Goal: Information Seeking & Learning: Learn about a topic

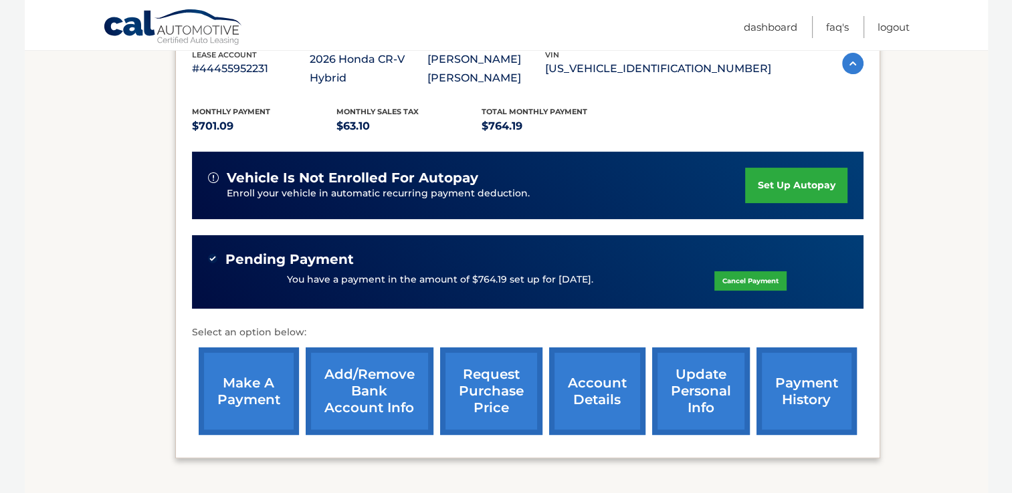
scroll to position [267, 0]
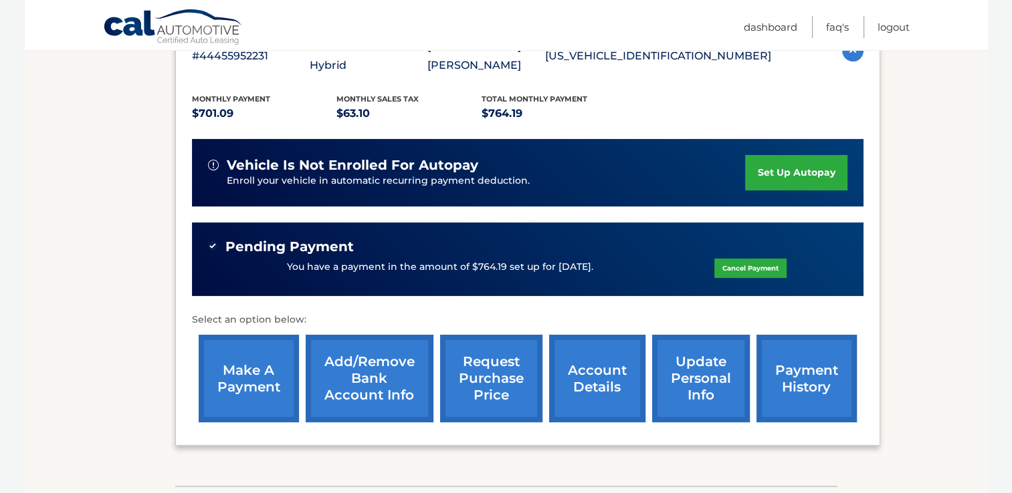
click at [502, 384] on link "request purchase price" at bounding box center [491, 379] width 102 height 88
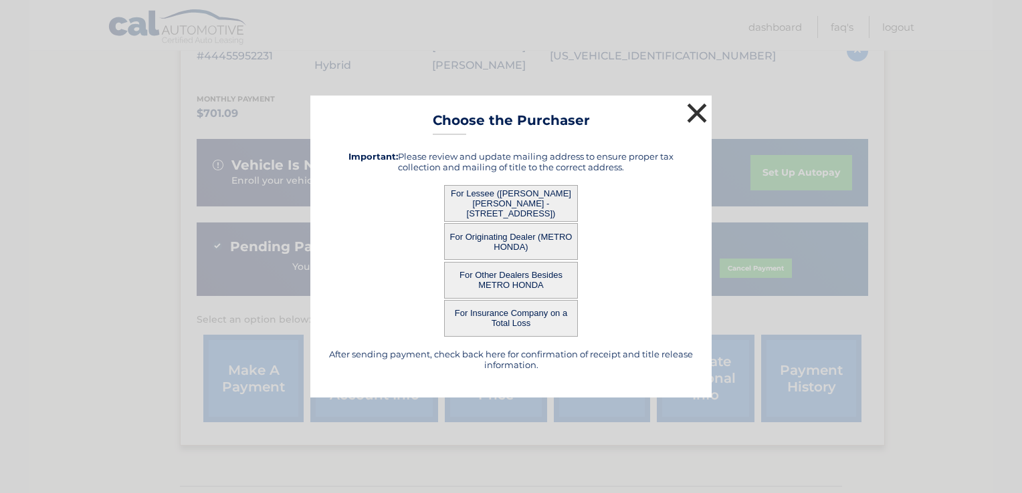
click at [697, 108] on button "×" at bounding box center [696, 113] width 27 height 27
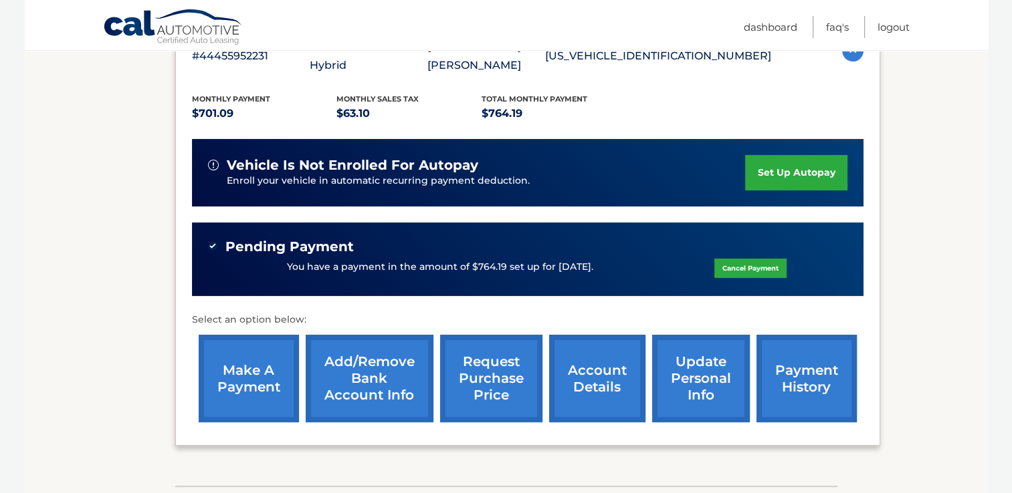
click at [697, 108] on div "Monthly Payment $701.09 Monthly sales Tax $63.10 Total Monthly Payment $764.19" at bounding box center [481, 108] width 579 height 30
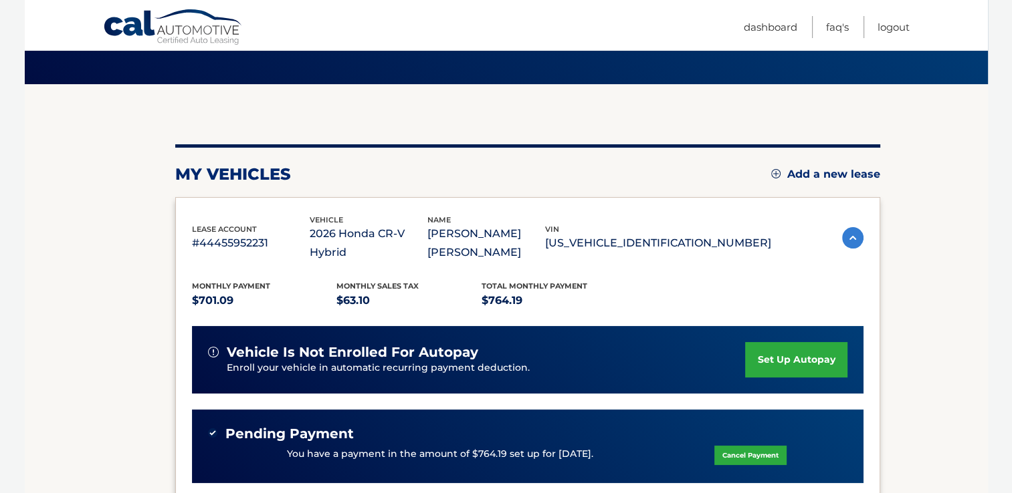
scroll to position [37, 0]
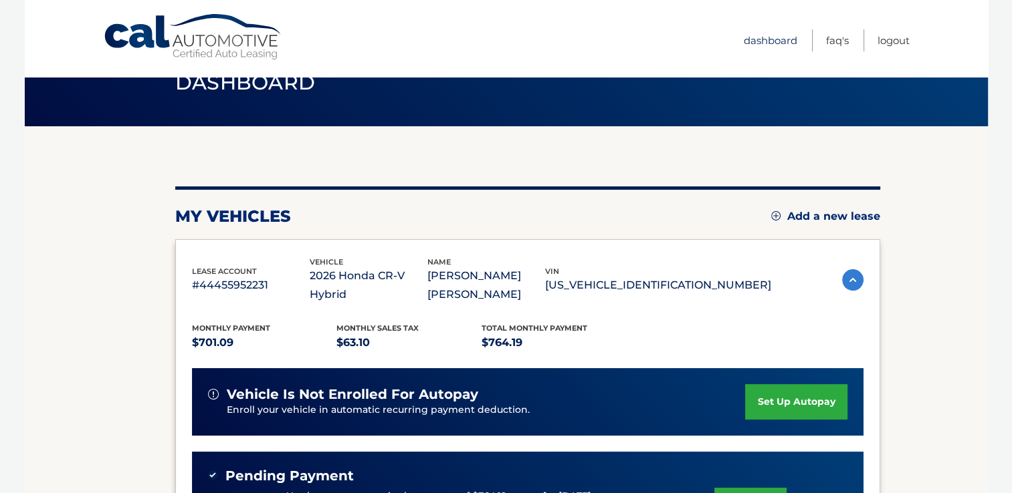
click at [766, 41] on link "Dashboard" at bounding box center [770, 40] width 53 height 22
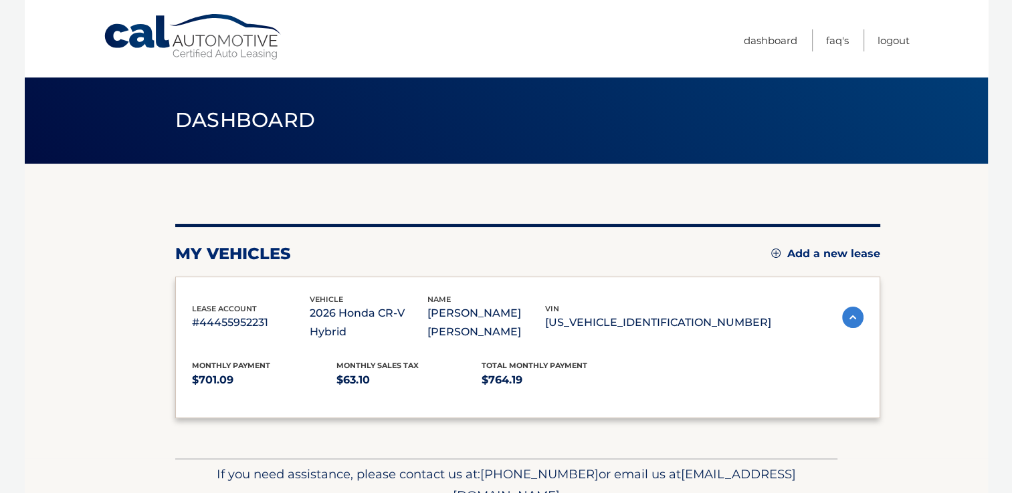
click at [768, 40] on link "Dashboard" at bounding box center [770, 40] width 53 height 22
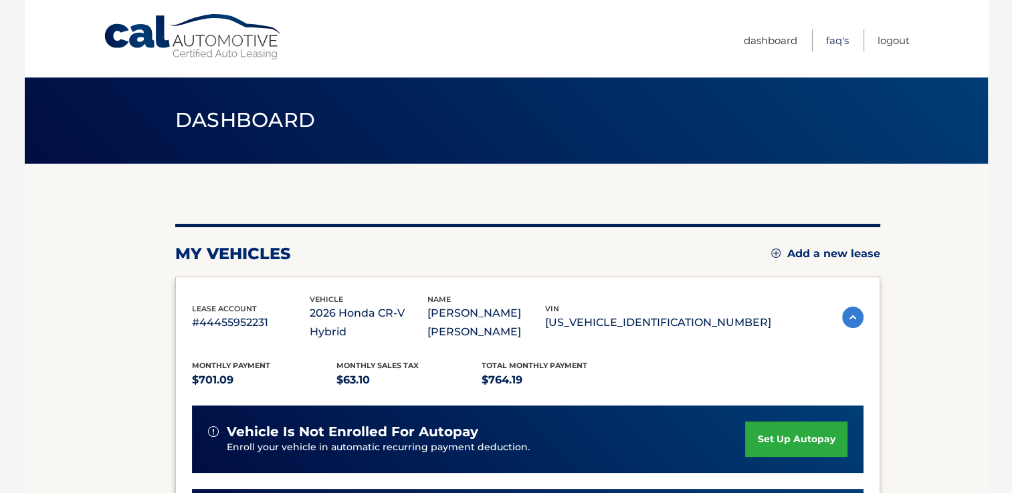
click at [840, 41] on link "FAQ's" at bounding box center [837, 40] width 23 height 22
